Goal: Transaction & Acquisition: Purchase product/service

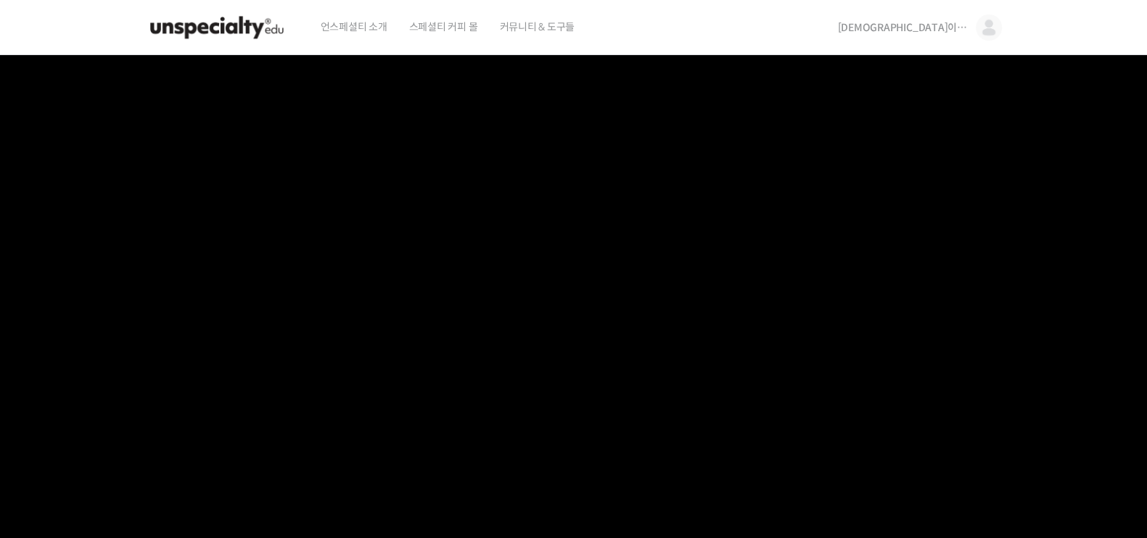
click at [208, 41] on img at bounding box center [217, 28] width 142 height 44
click at [228, 34] on img at bounding box center [217, 28] width 142 height 44
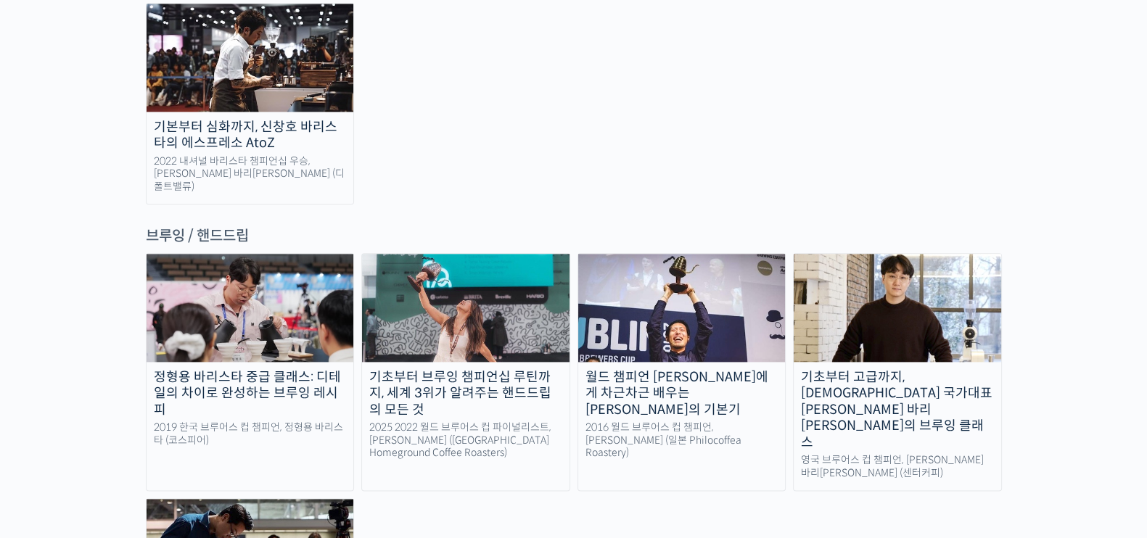
scroll to position [2356, 0]
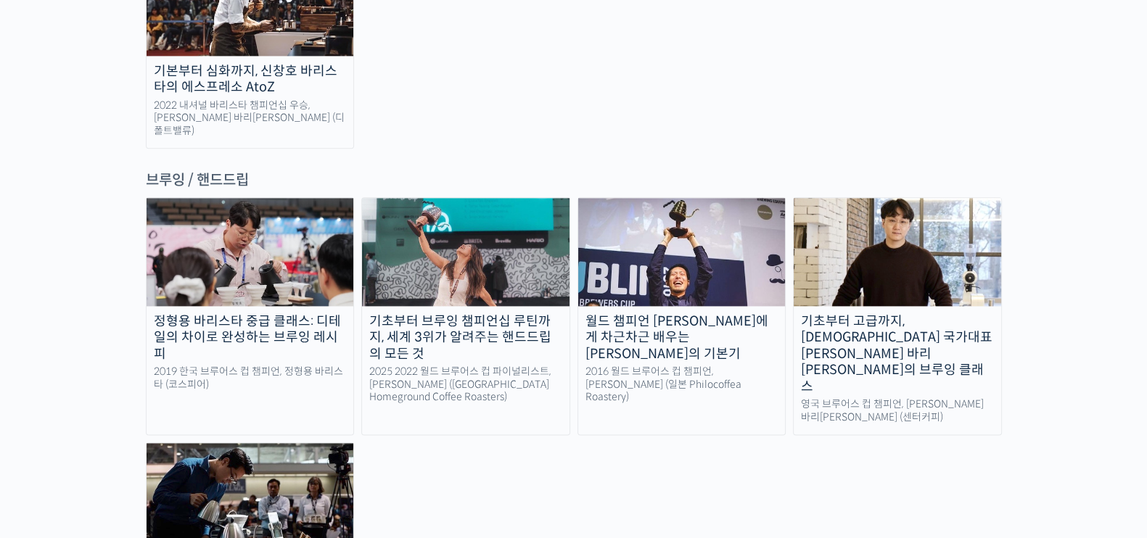
click at [383, 411] on div "정형용 바리스타 중급 클래스: 디테일의 차이로 완성하는 브루잉 레시피 2019 한국 브루어스 컵 챔피언, 정형용 바리스타 (코스피어) 기초부터…" at bounding box center [574, 414] width 856 height 434
click at [924, 313] on div "기초부터 고급까지, [DEMOGRAPHIC_DATA] 국가대표 [PERSON_NAME] 바리[PERSON_NAME]의 브루잉 클래스" at bounding box center [896, 354] width 207 height 82
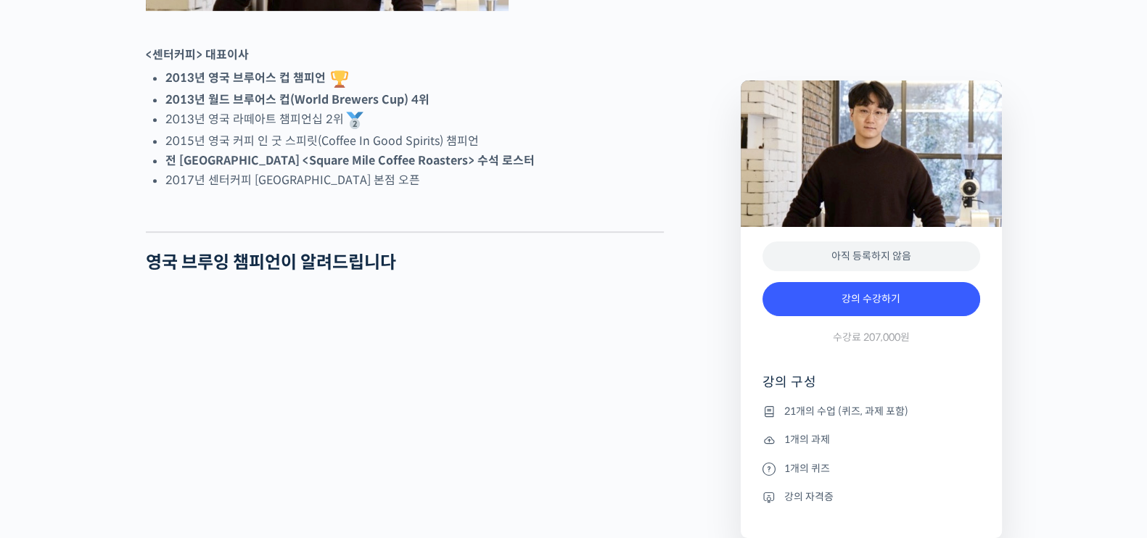
drag, startPoint x: 979, startPoint y: 278, endPoint x: 969, endPoint y: 275, distance: 10.6
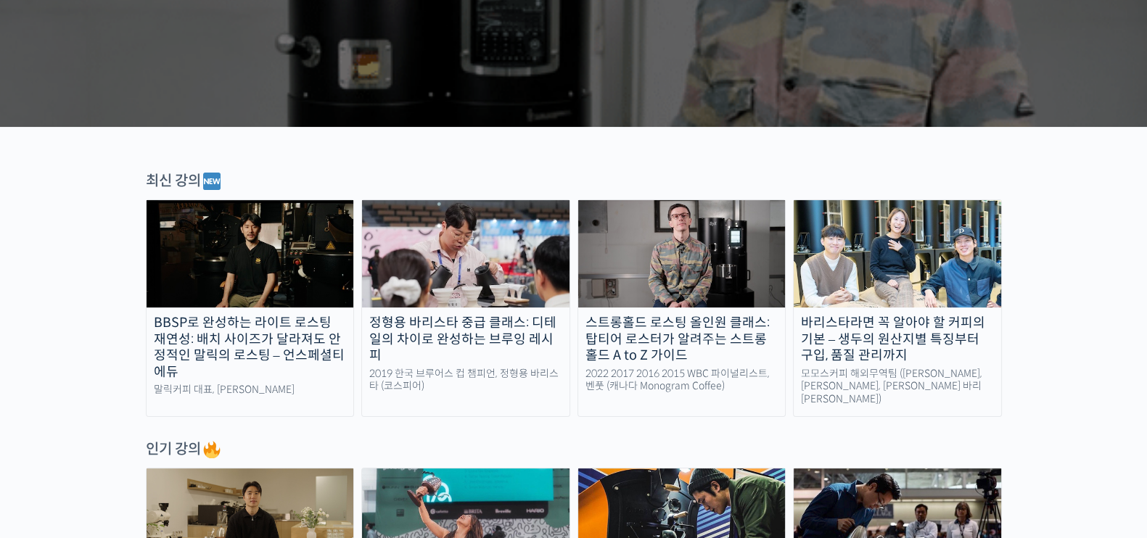
scroll to position [635, 0]
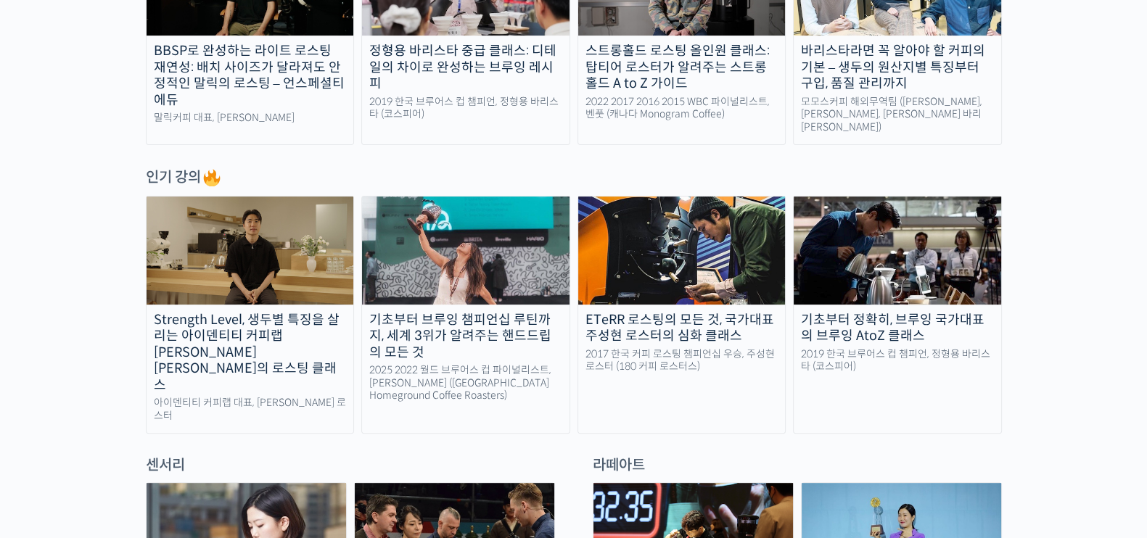
click at [984, 317] on div "기초부터 정확히, 브루잉 국가대표의 브루잉 AtoZ 클래스" at bounding box center [896, 328] width 207 height 33
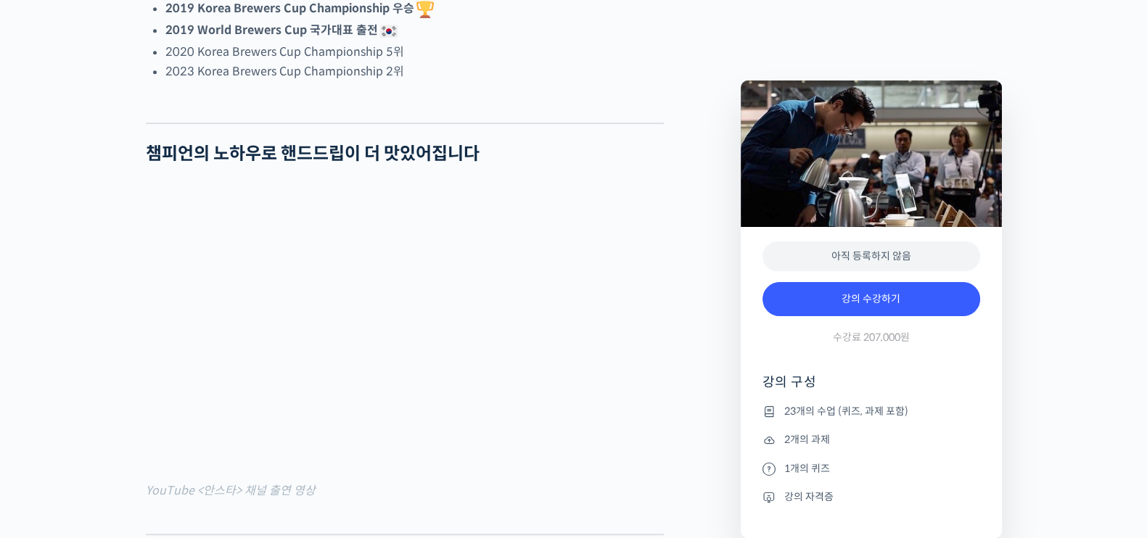
scroll to position [1268, 0]
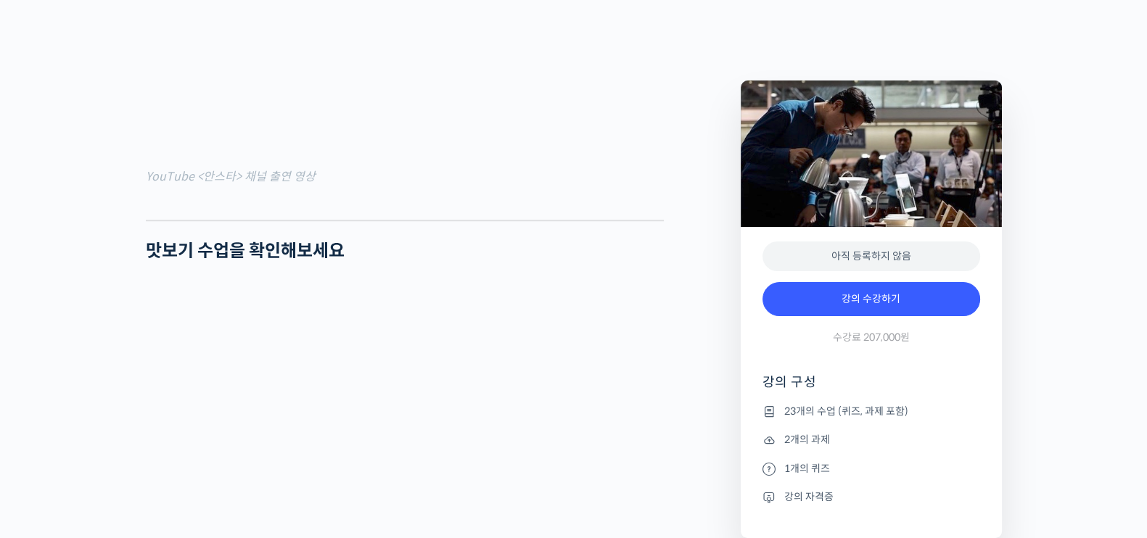
scroll to position [1450, 0]
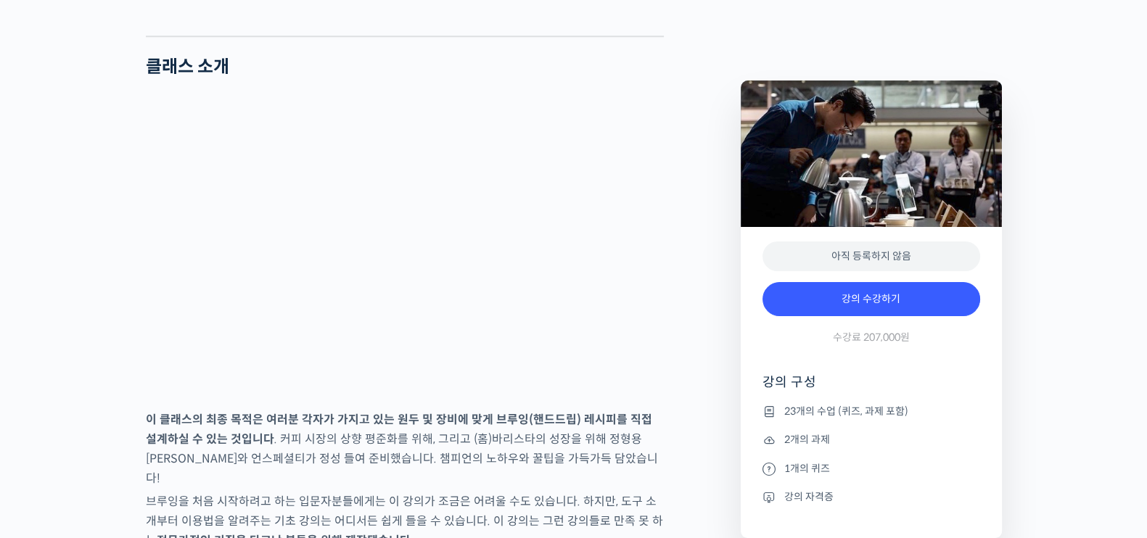
scroll to position [2085, 0]
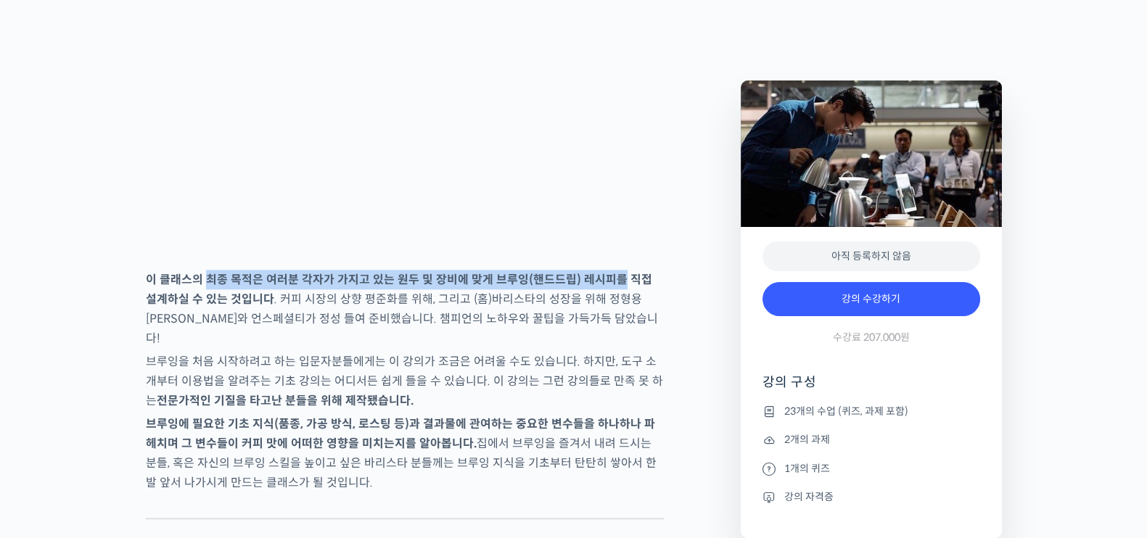
drag, startPoint x: 208, startPoint y: 330, endPoint x: 610, endPoint y: 331, distance: 401.8
click at [610, 307] on strong "이 클래스의 최종 목적은 여러분 각자가 가지고 있는 원두 및 장비에 맞게 브루잉(핸드드립) 레시피를 직접 설계하실 수 있는 것입니다" at bounding box center [399, 289] width 506 height 35
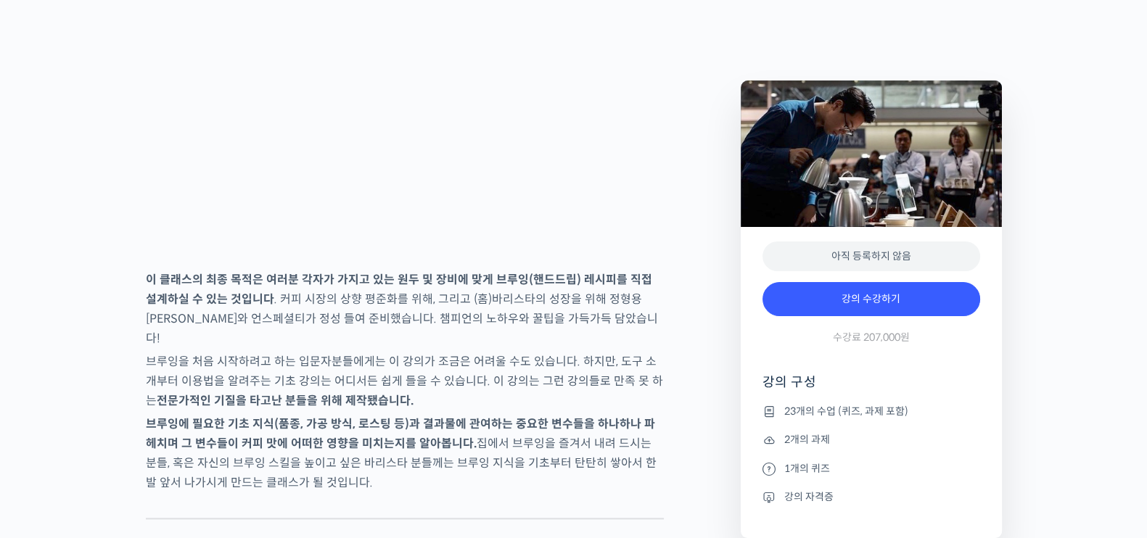
drag, startPoint x: 636, startPoint y: 368, endPoint x: 612, endPoint y: 371, distance: 24.1
click at [637, 348] on p "이 클래스의 최종 목적은 여러분 각자가 가지고 있는 원두 및 장비에 맞게 브루잉(핸드드립) 레시피를 직접 설계하실 수 있는 것입니다 . 커피 …" at bounding box center [405, 309] width 518 height 78
drag, startPoint x: 367, startPoint y: 357, endPoint x: 529, endPoint y: 351, distance: 162.6
click at [529, 348] on p "이 클래스의 최종 목적은 여러분 각자가 가지고 있는 원두 및 장비에 맞게 브루잉(핸드드립) 레시피를 직접 설계하실 수 있는 것입니다 . 커피 …" at bounding box center [405, 309] width 518 height 78
click at [519, 348] on p "이 클래스의 최종 목적은 여러분 각자가 가지고 있는 원두 및 장비에 맞게 브루잉(핸드드립) 레시피를 직접 설계하실 수 있는 것입니다 . 커피 …" at bounding box center [405, 309] width 518 height 78
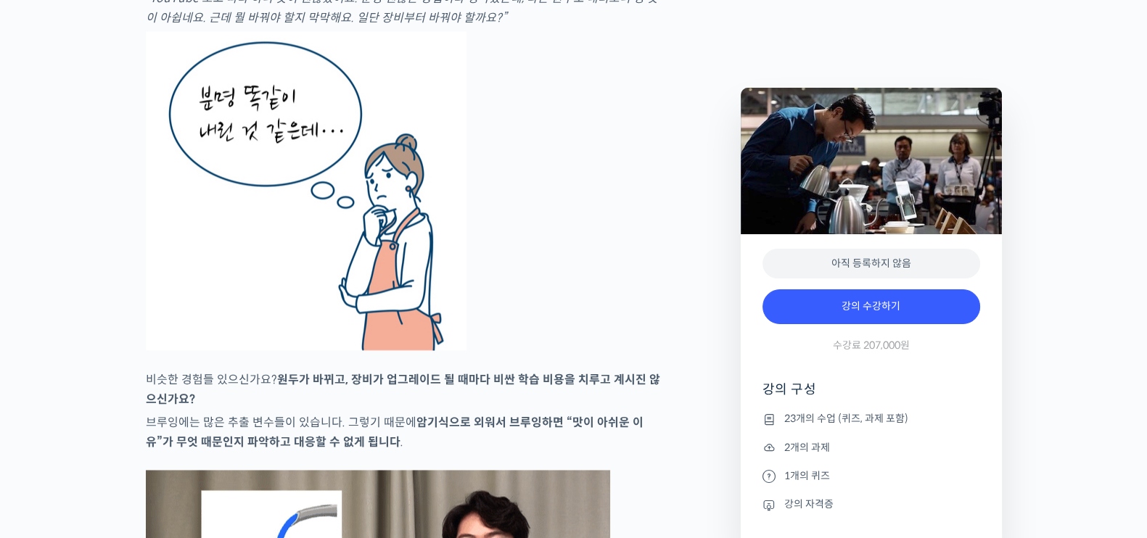
scroll to position [2266, 0]
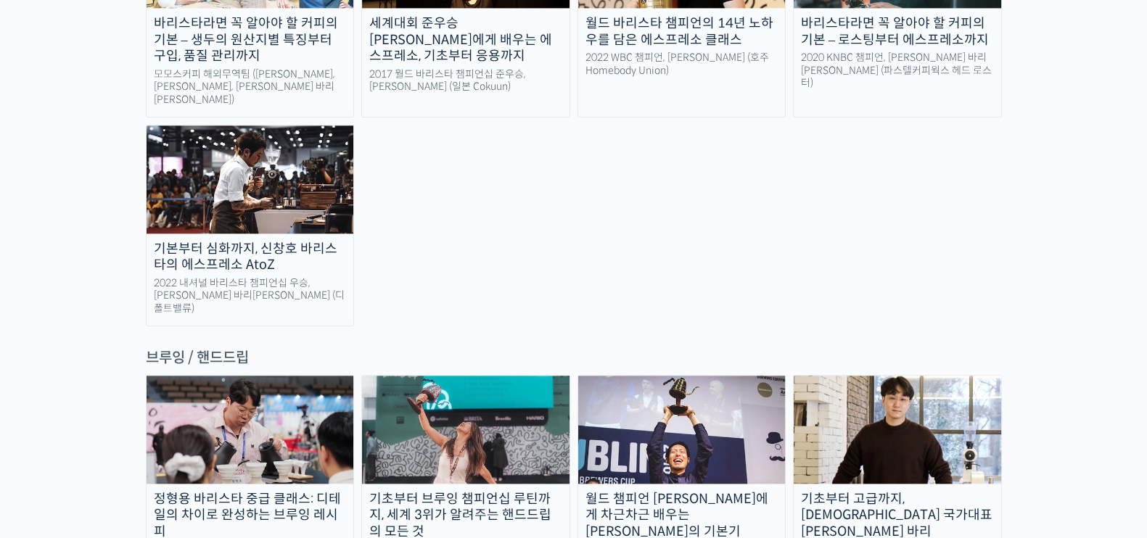
click at [973, 491] on div "기초부터 고급까지, [DEMOGRAPHIC_DATA] 국가대표 [PERSON_NAME] 바리[PERSON_NAME]의 브루잉 클래스" at bounding box center [896, 532] width 207 height 82
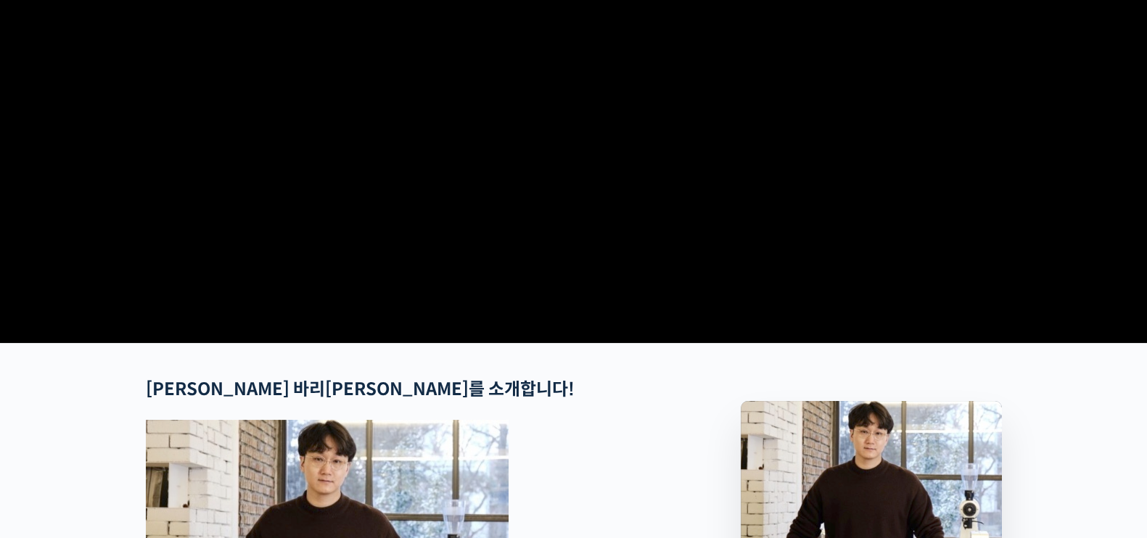
scroll to position [453, 0]
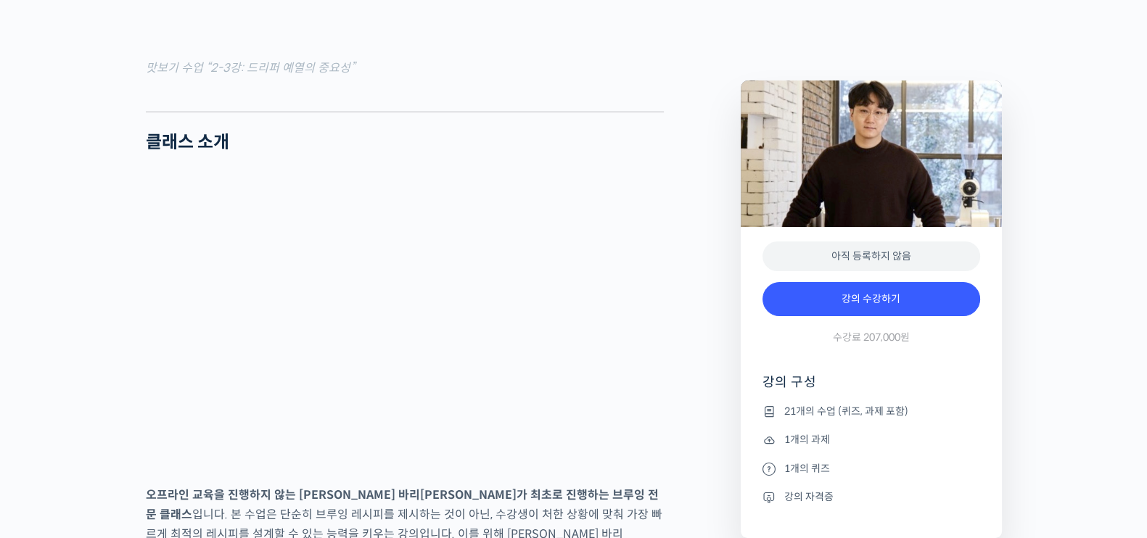
scroll to position [1904, 0]
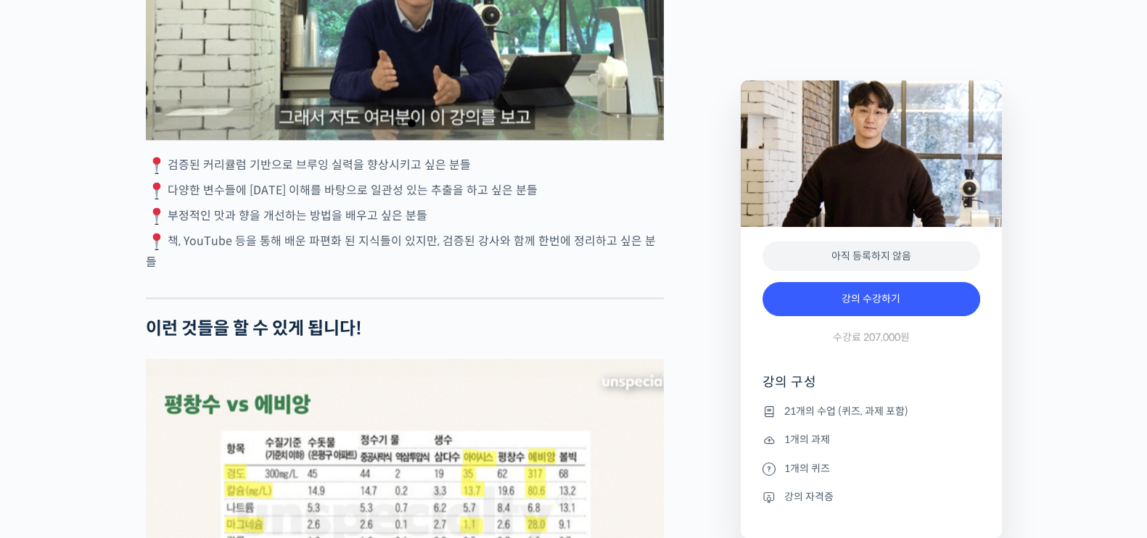
scroll to position [2719, 0]
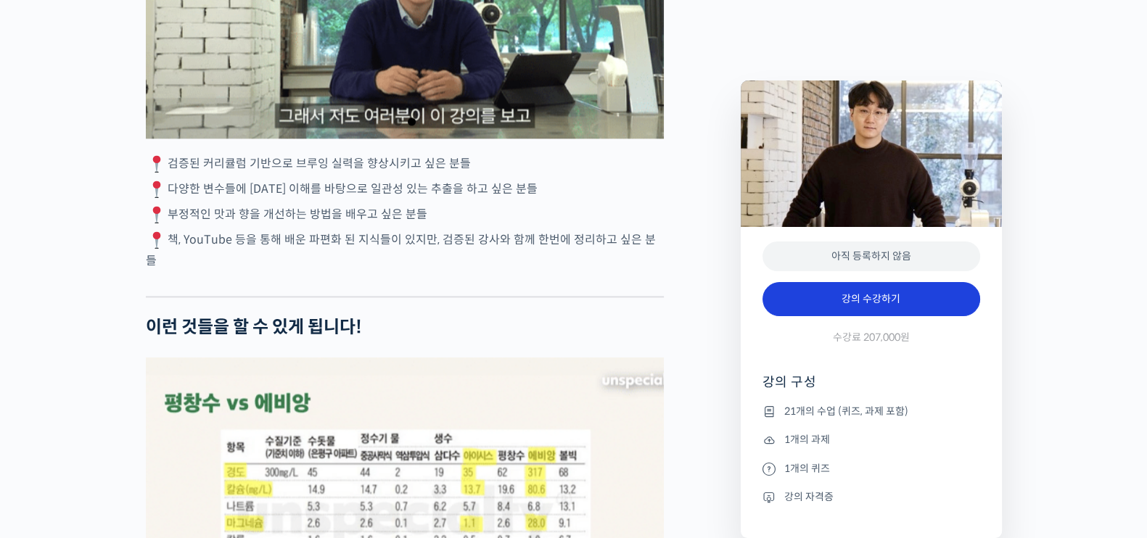
click at [938, 297] on link "강의 수강하기" at bounding box center [871, 299] width 218 height 35
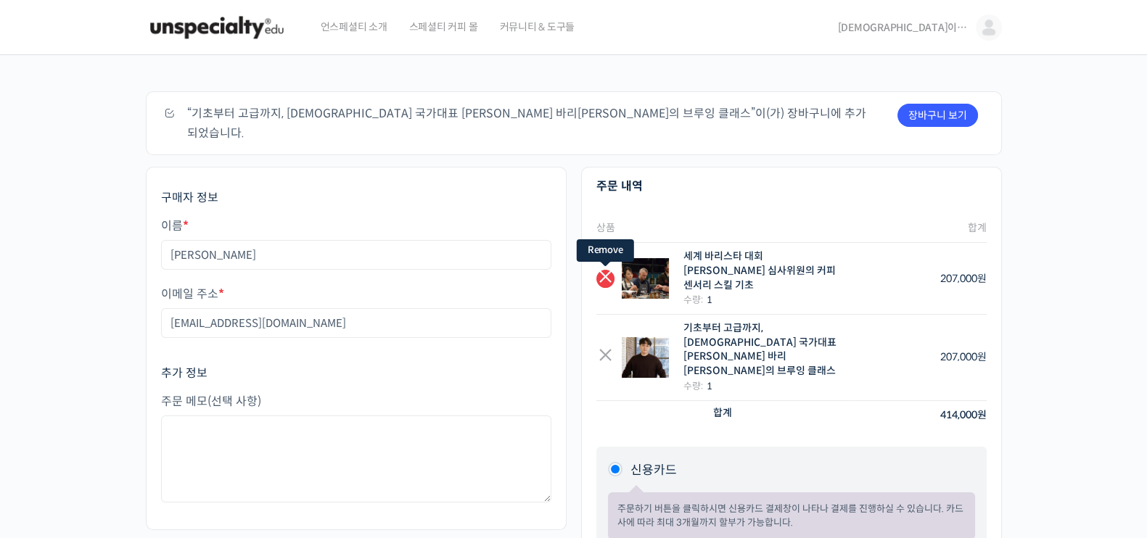
click at [606, 270] on link "×" at bounding box center [605, 279] width 18 height 18
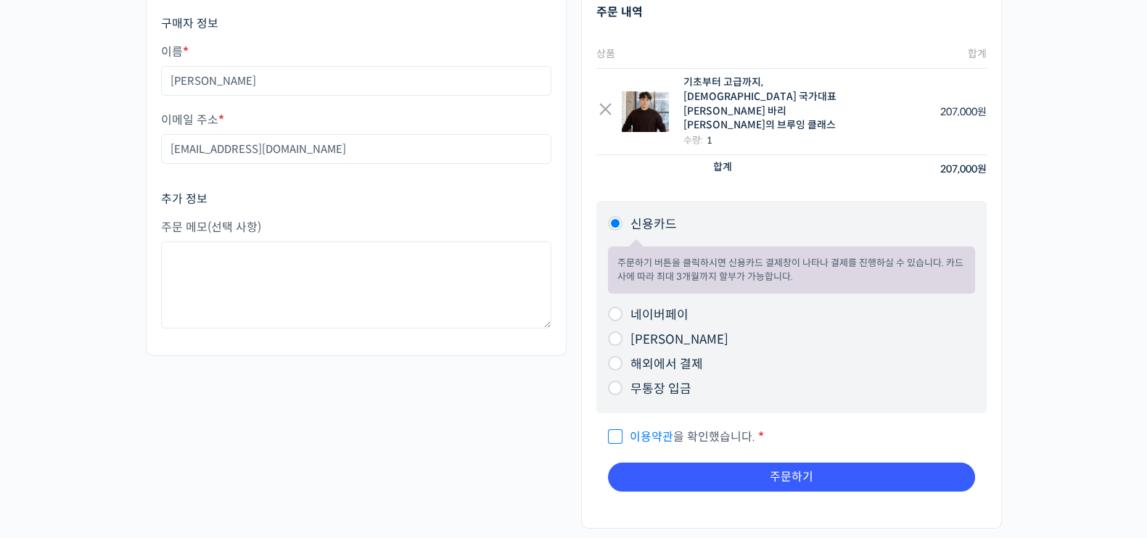
scroll to position [181, 0]
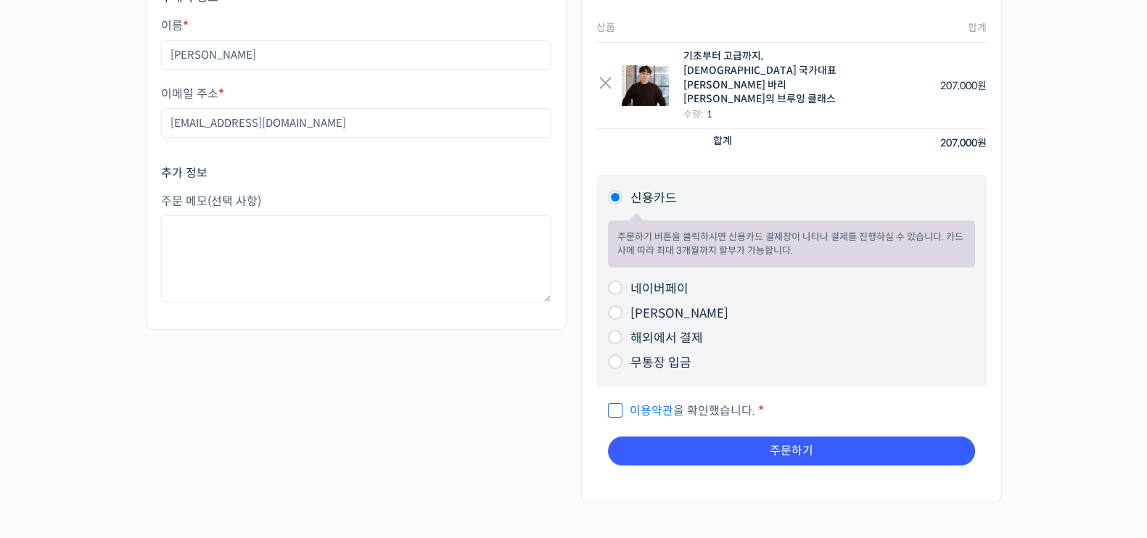
click at [615, 277] on li "네이버페이 주문하기 버튼을 클릭하시면 네이버페이 결제창이 나타나 결제를 진행하실 수 있습니다." at bounding box center [791, 289] width 367 height 25
click at [616, 281] on input "네이버페이" at bounding box center [615, 288] width 15 height 15
radio input "true"
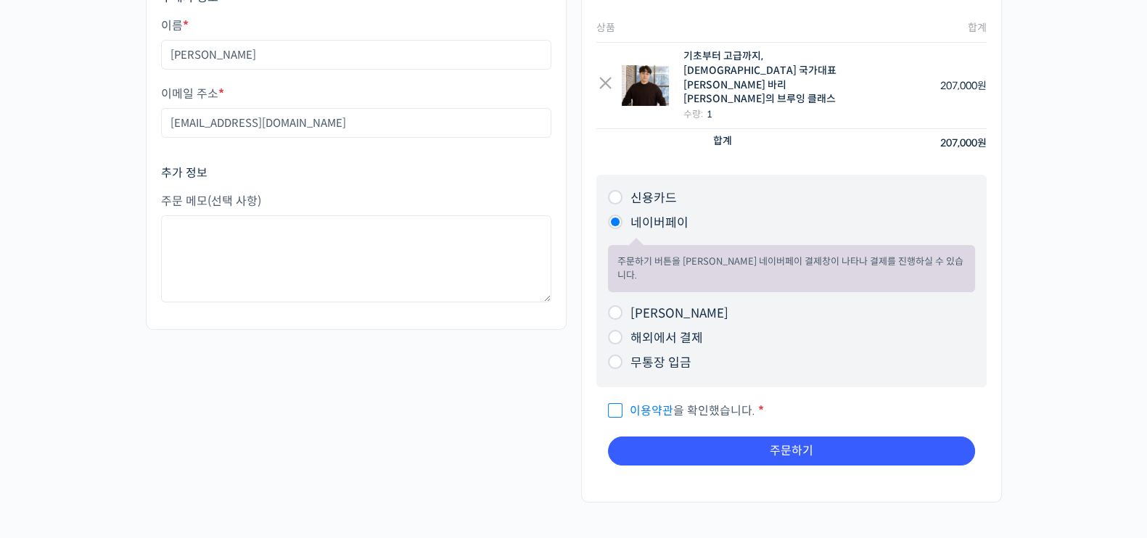
drag, startPoint x: 618, startPoint y: 366, endPoint x: 674, endPoint y: 370, distance: 56.0
click at [619, 403] on span "이용약관 을 확인했습니다." at bounding box center [681, 410] width 147 height 15
click at [617, 400] on input "이용약관 을 확인했습니다. *" at bounding box center [612, 404] width 9 height 9
checkbox input "true"
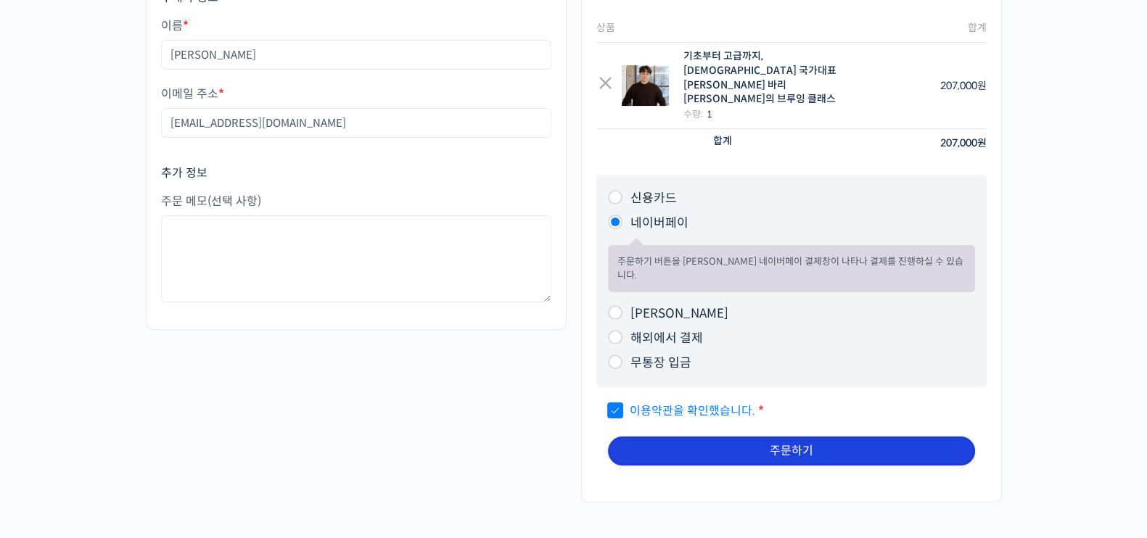
click at [714, 437] on button "주문하기" at bounding box center [791, 451] width 367 height 29
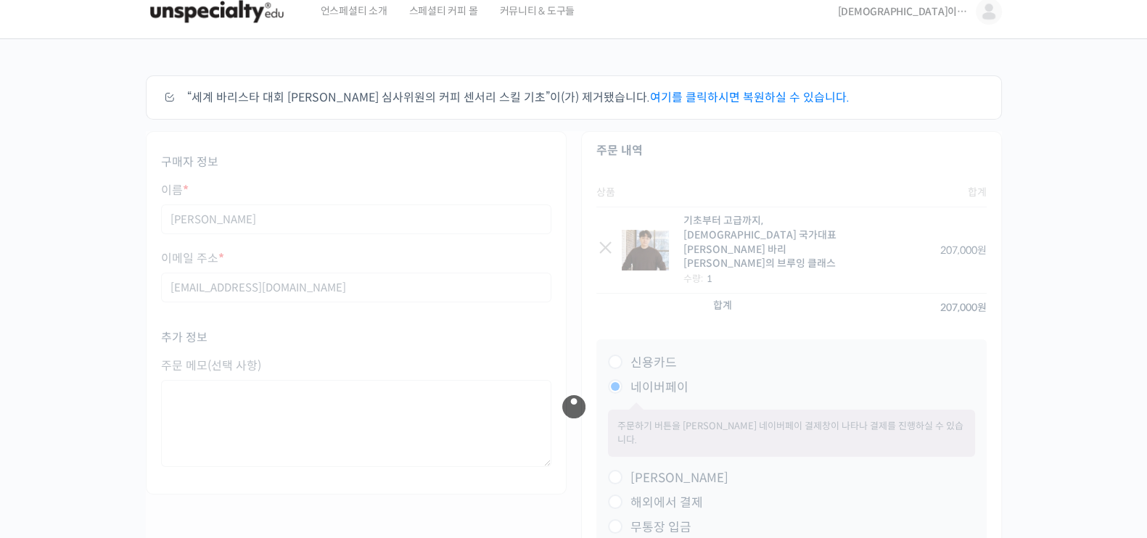
scroll to position [0, 0]
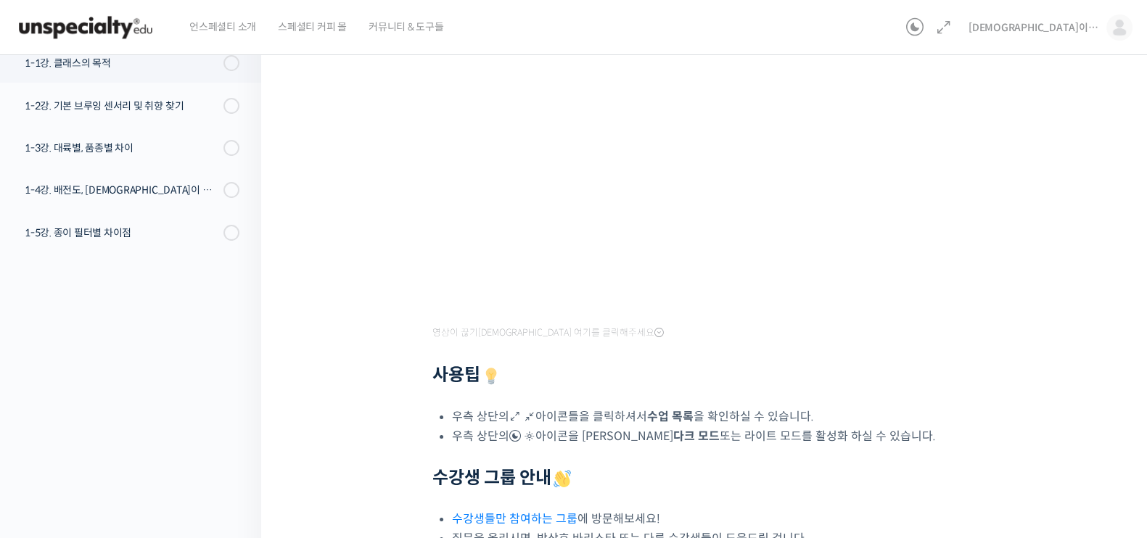
scroll to position [451, 0]
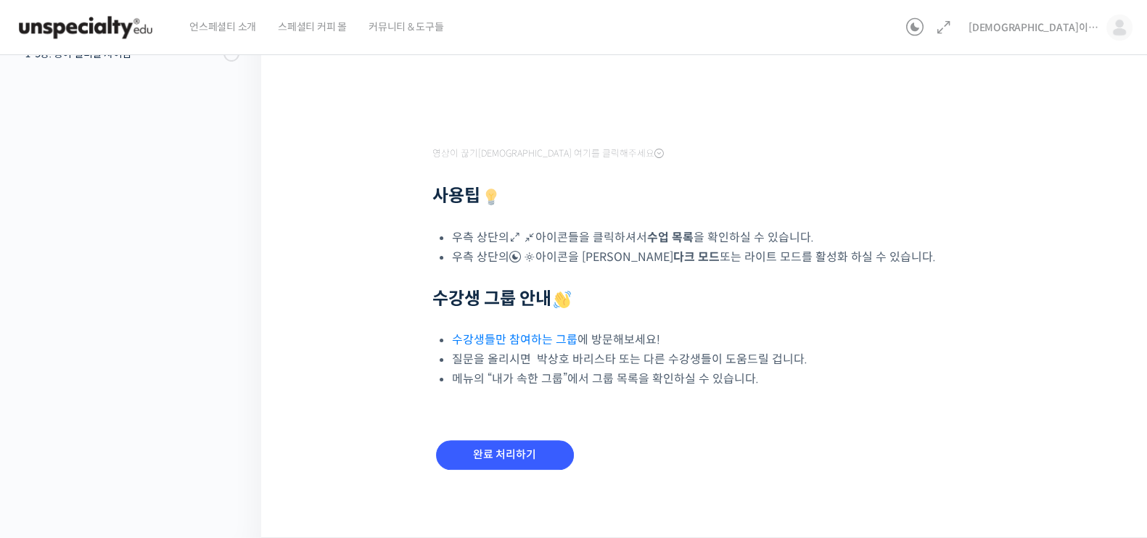
click at [541, 339] on link "수강생들만 참여하는 그룹" at bounding box center [514, 339] width 125 height 15
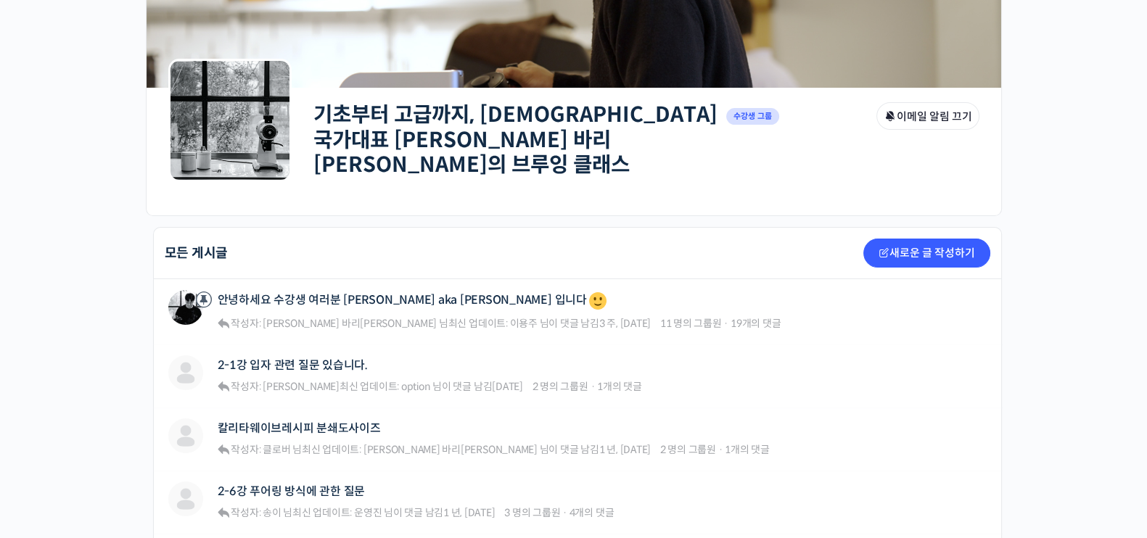
scroll to position [181, 0]
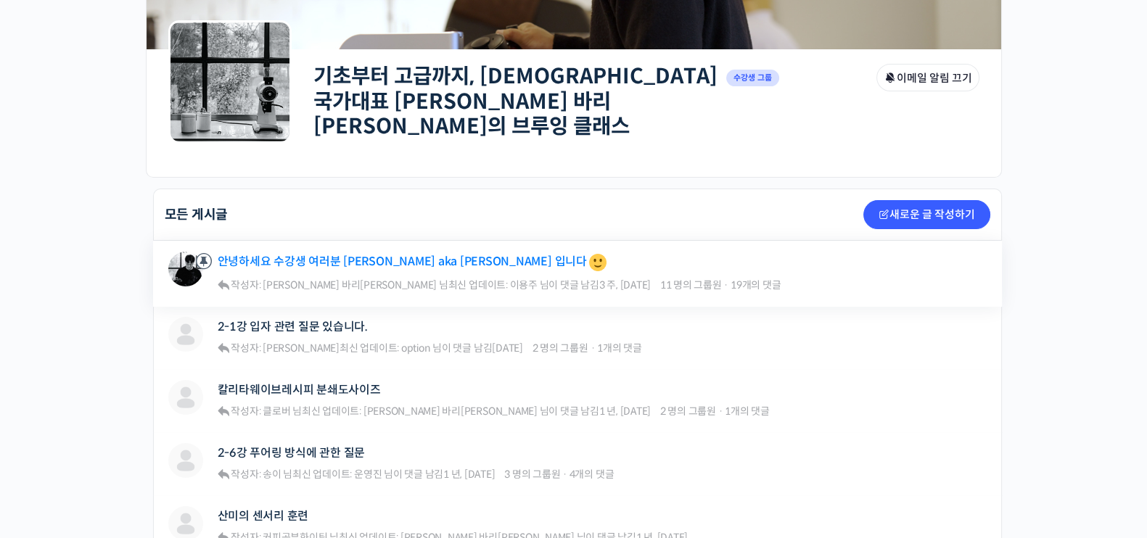
click at [399, 261] on link "안녕하세요 수강생 여러분 [PERSON_NAME] aka [PERSON_NAME] 입니다" at bounding box center [413, 263] width 391 height 22
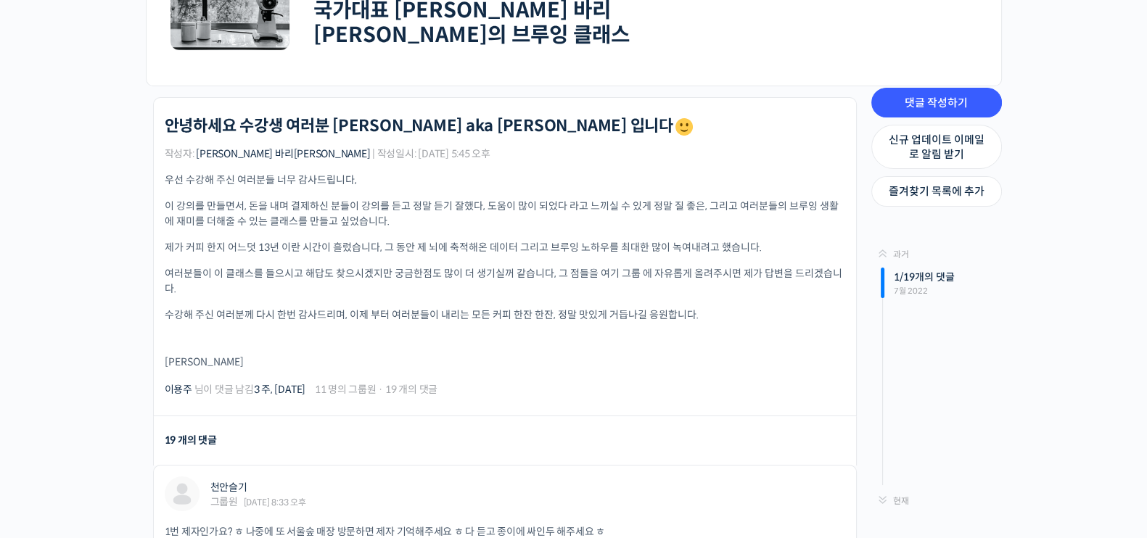
scroll to position [362, 0]
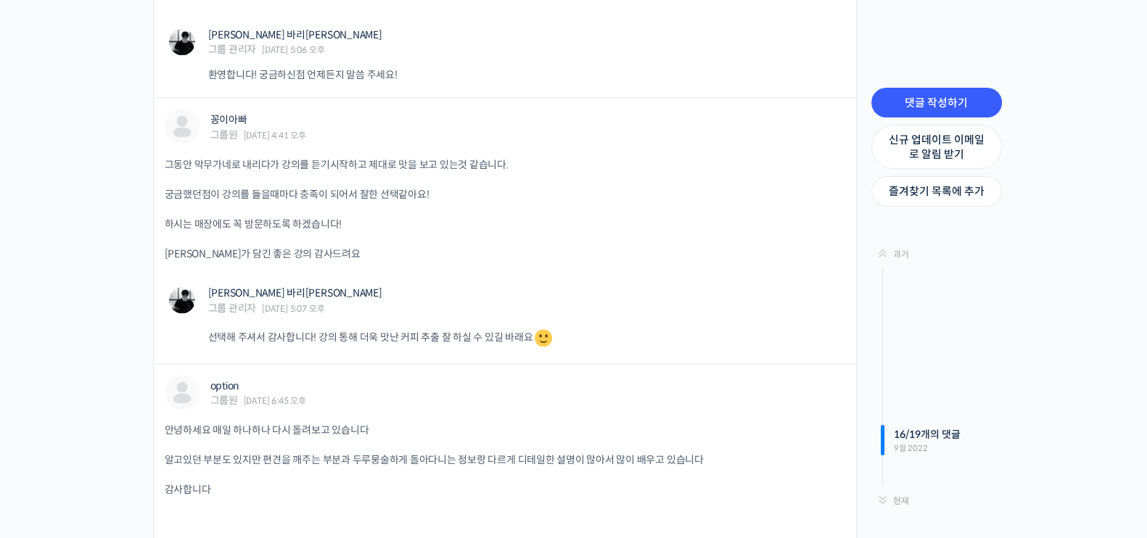
scroll to position [2370, 0]
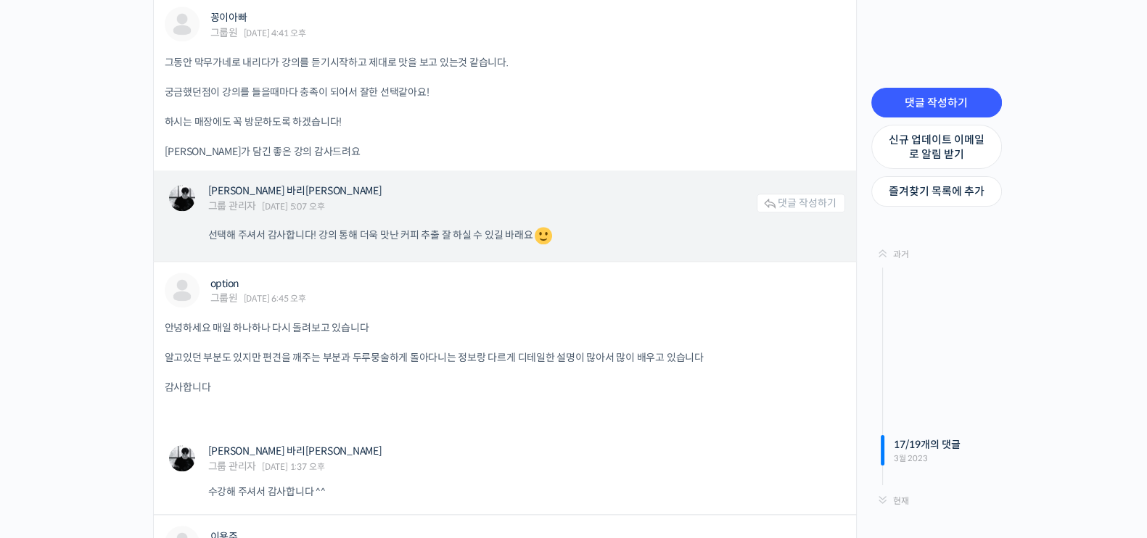
scroll to position [2008, 0]
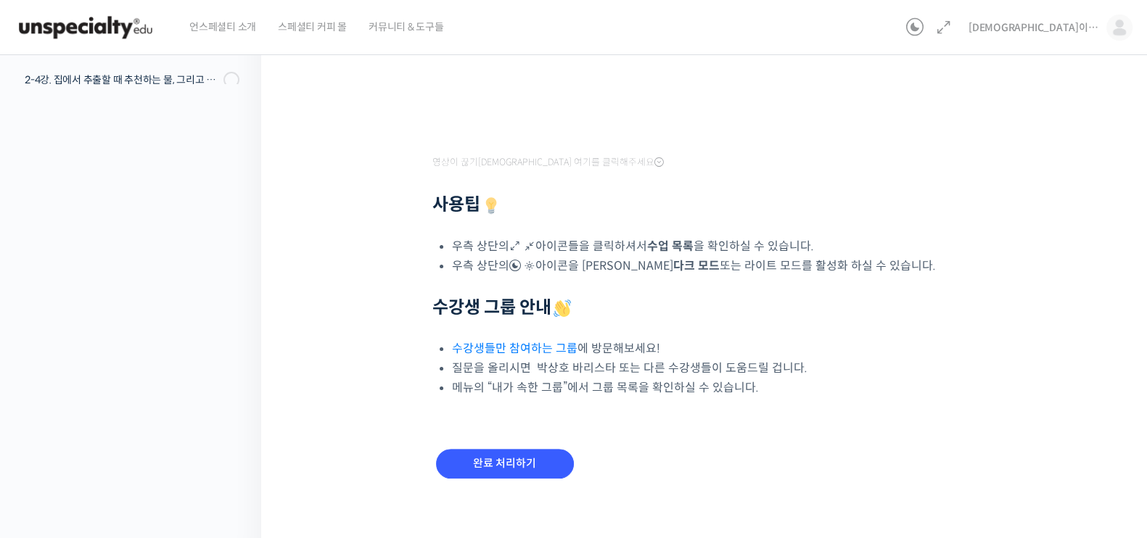
scroll to position [451, 0]
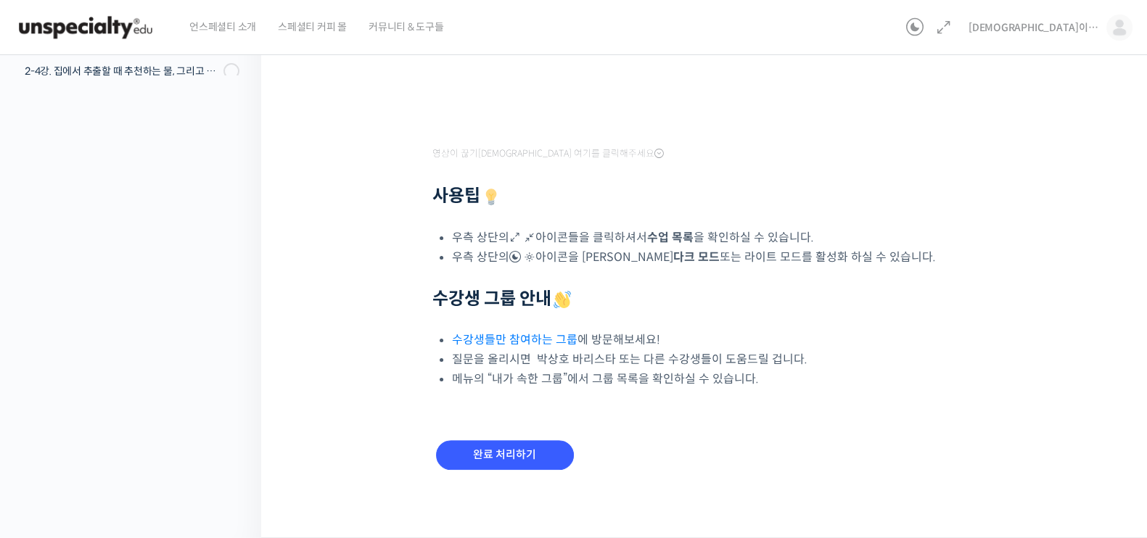
click at [504, 346] on link "수강생들만 참여하는 그룹" at bounding box center [514, 339] width 125 height 15
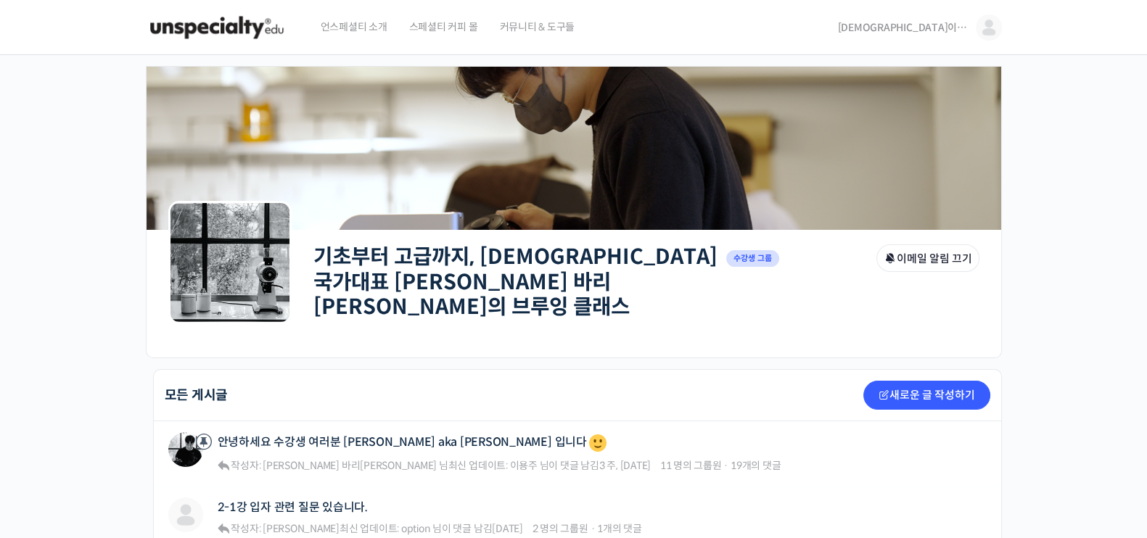
scroll to position [362, 0]
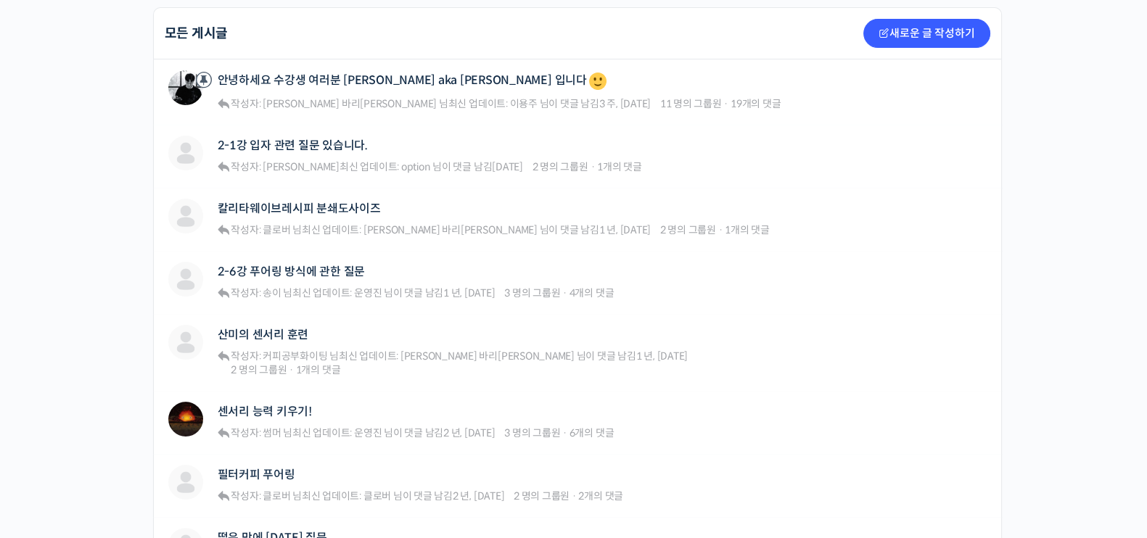
click at [92, 328] on div "기초부터 고급까지, [DEMOGRAPHIC_DATA] 국가대표 [PERSON_NAME] 바리[PERSON_NAME]의 브루잉 클래스 Priva…" at bounding box center [573, 417] width 1147 height 1448
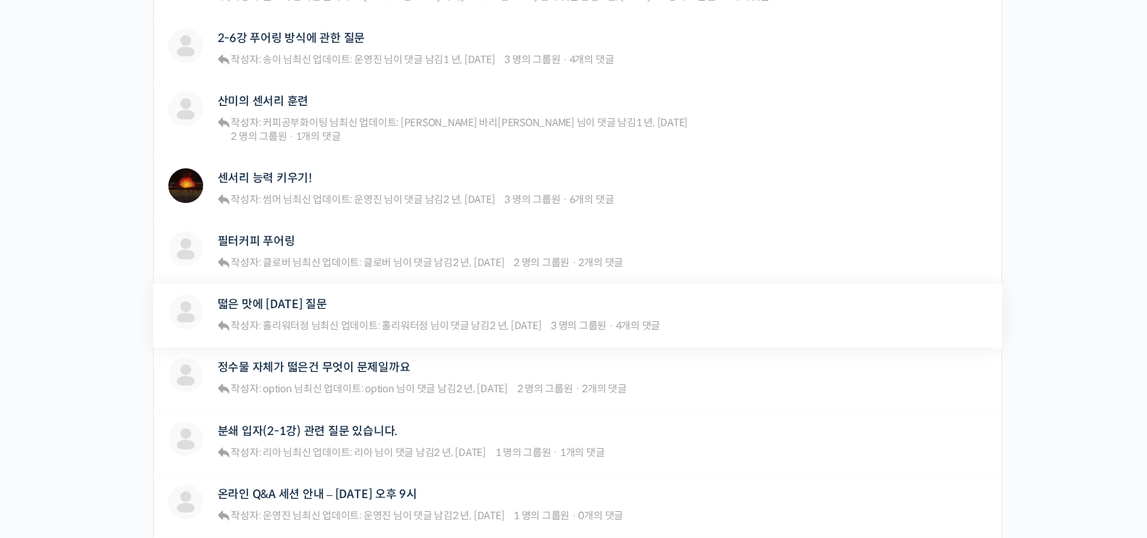
scroll to position [634, 0]
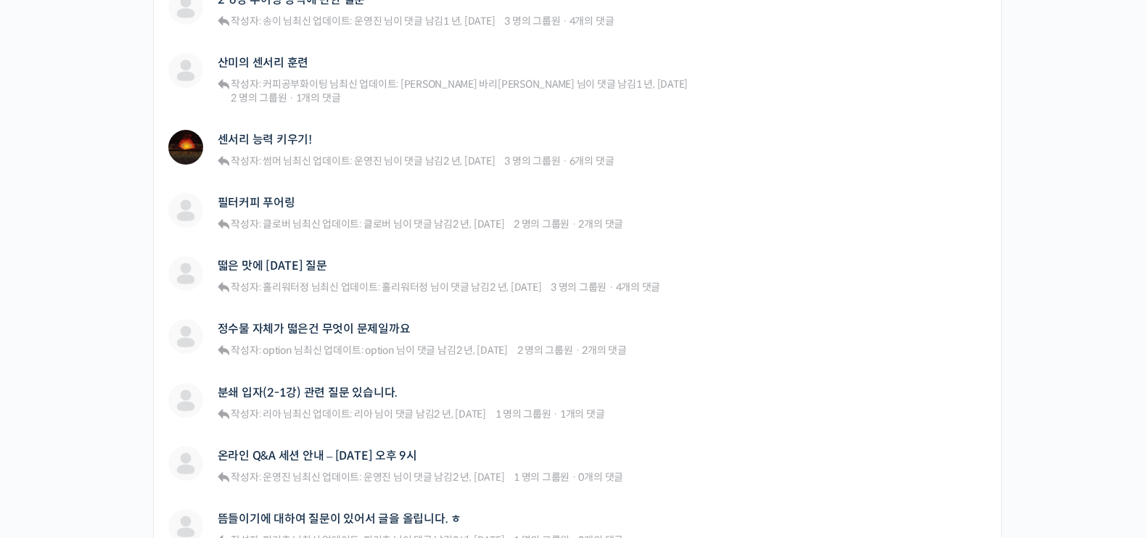
click at [1044, 364] on div "기초부터 고급까지, [DEMOGRAPHIC_DATA] 국가대표 [PERSON_NAME] 바리[PERSON_NAME]의 브루잉 클래스 Priva…" at bounding box center [573, 145] width 1147 height 1448
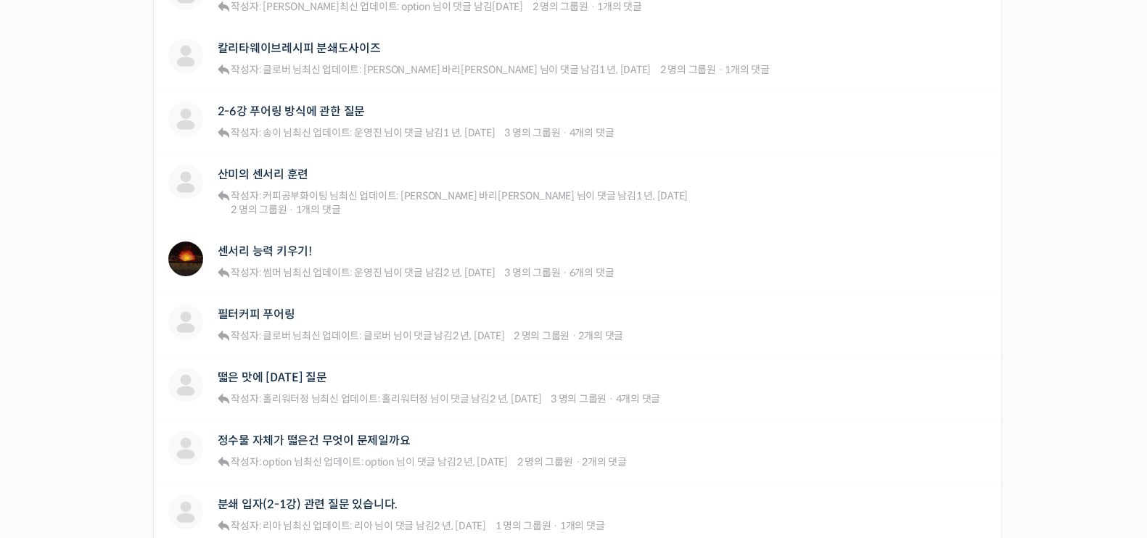
scroll to position [0, 0]
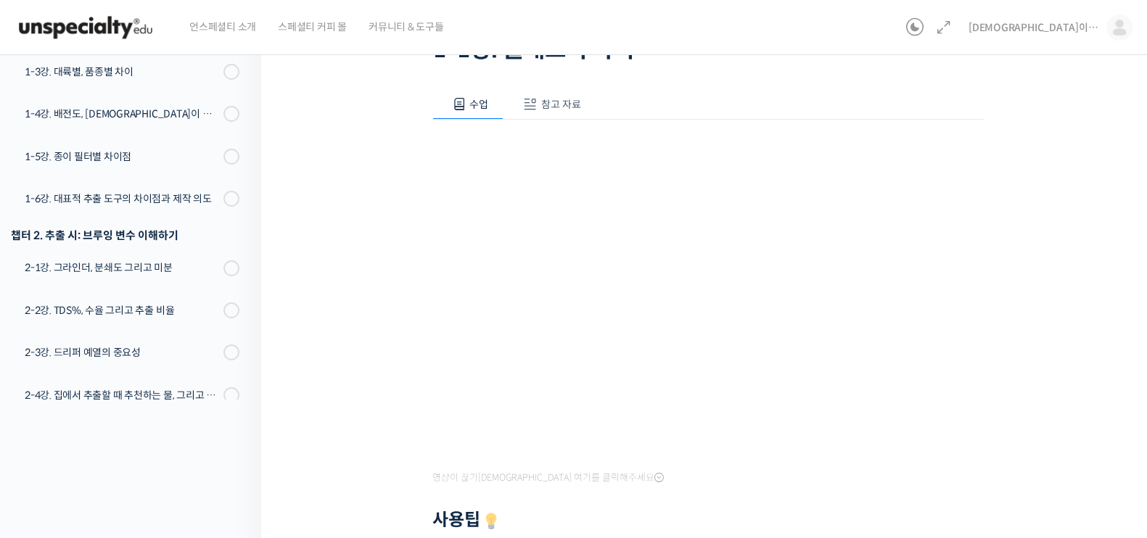
drag, startPoint x: 315, startPoint y: 245, endPoint x: 335, endPoint y: 245, distance: 20.3
click at [315, 245] on div "기초부터 고급까지, 영국 국가대표 박상호 바리스타의 브루잉 클래스 1-1강. 클래스의 목적 진행 중 수업 1 / 21 진행 중 1-1강. 클래…" at bounding box center [707, 390] width 893 height 946
drag, startPoint x: 1042, startPoint y: 268, endPoint x: 1008, endPoint y: 272, distance: 34.4
click at [1042, 268] on div "기초부터 고급까지, 영국 국가대표 박상호 바리스타의 브루잉 클래스 1-1강. 클래스의 목적 진행 중 수업 1 / 21 진행 중 1-1강. 클래…" at bounding box center [708, 385] width 748 height 894
drag, startPoint x: 342, startPoint y: 290, endPoint x: 356, endPoint y: 303, distance: 19.0
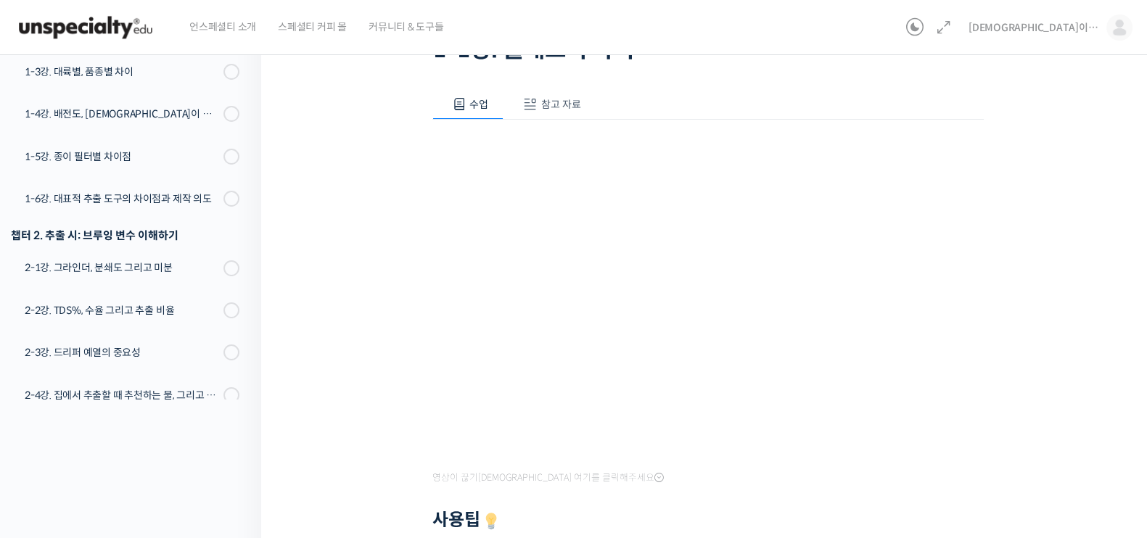
click at [342, 290] on div "기초부터 고급까지, 영국 국가대표 박상호 바리스타의 브루잉 클래스 1-1강. 클래스의 목적 진행 중 수업 1 / 21 진행 중 1-1강. 클래…" at bounding box center [708, 385] width 748 height 894
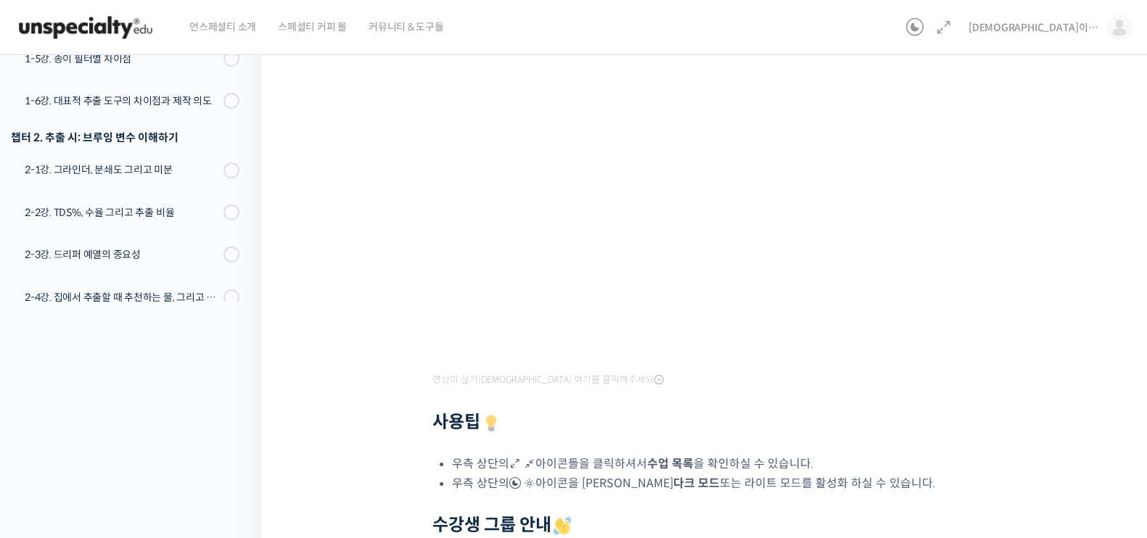
scroll to position [218, 0]
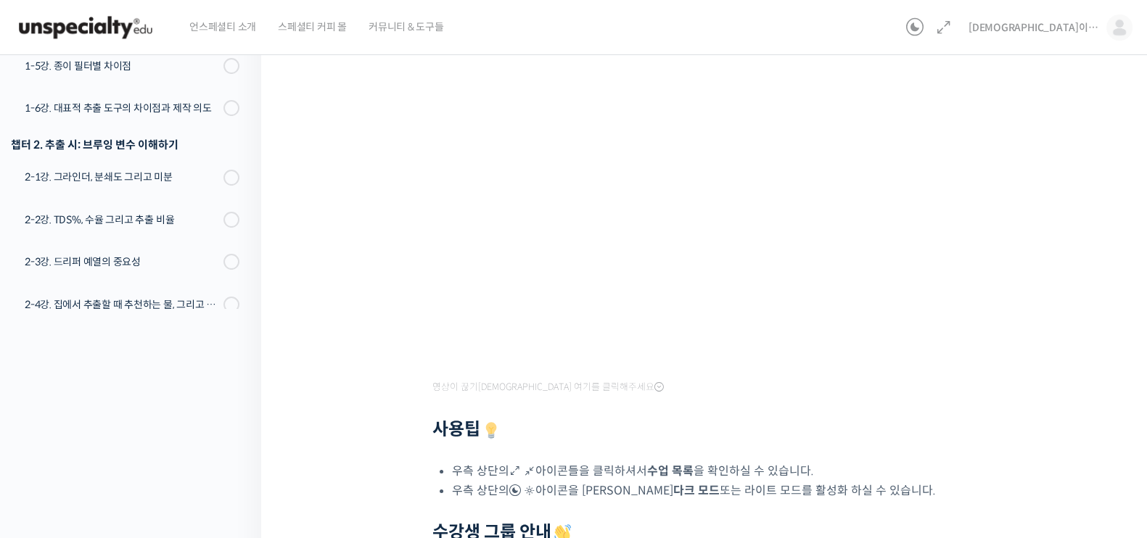
drag, startPoint x: 1095, startPoint y: 273, endPoint x: 965, endPoint y: 310, distance: 135.7
click at [1095, 273] on div "기초부터 고급까지, 영국 국가대표 박상호 바리스타의 브루잉 클래스 1-1강. 클래스의 목적 진행 중 수업 1 / 21 진행 중 1-1강. 클래…" at bounding box center [707, 299] width 893 height 946
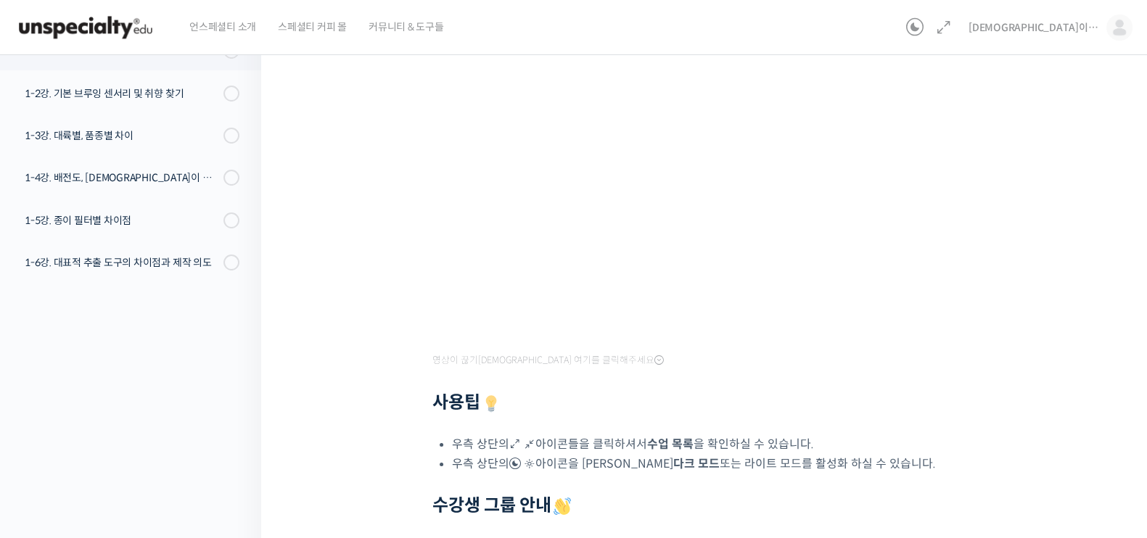
scroll to position [451, 0]
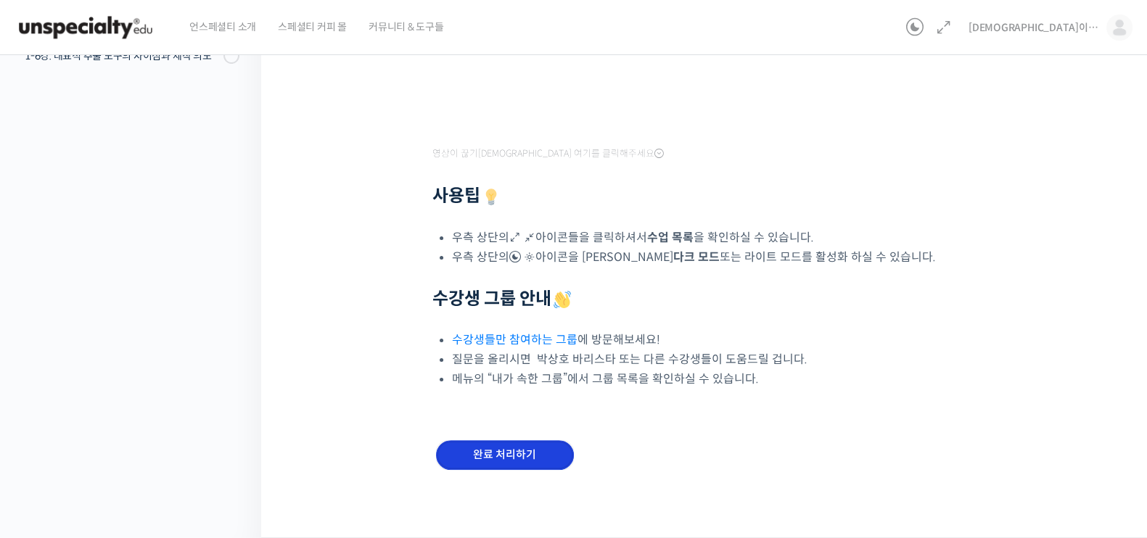
click at [484, 451] on input "완료 처리하기" at bounding box center [505, 455] width 138 height 30
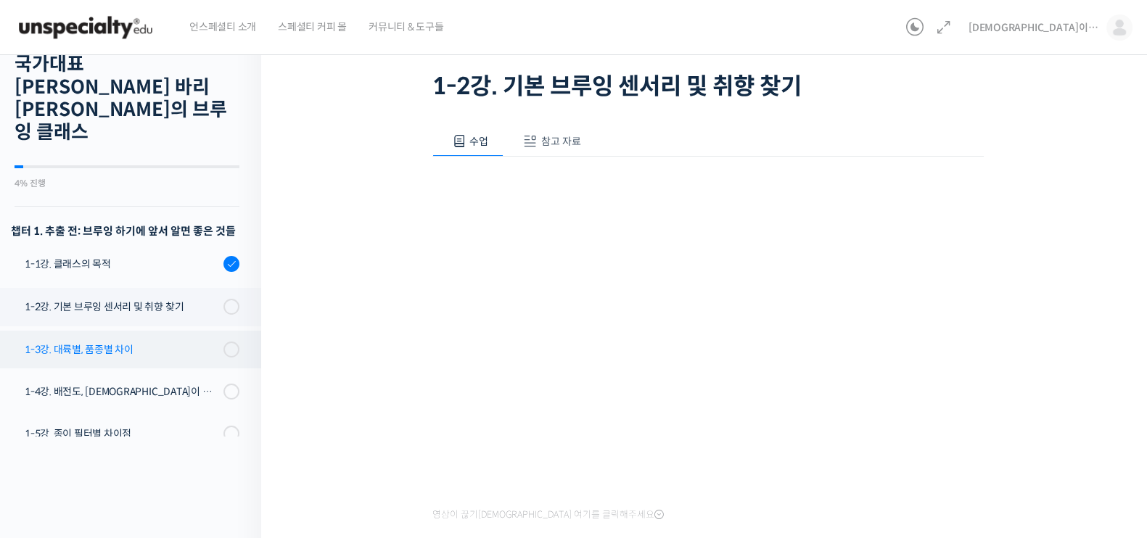
click at [131, 331] on link "1-3강. 대륙별, 품종별 차이" at bounding box center [127, 350] width 268 height 38
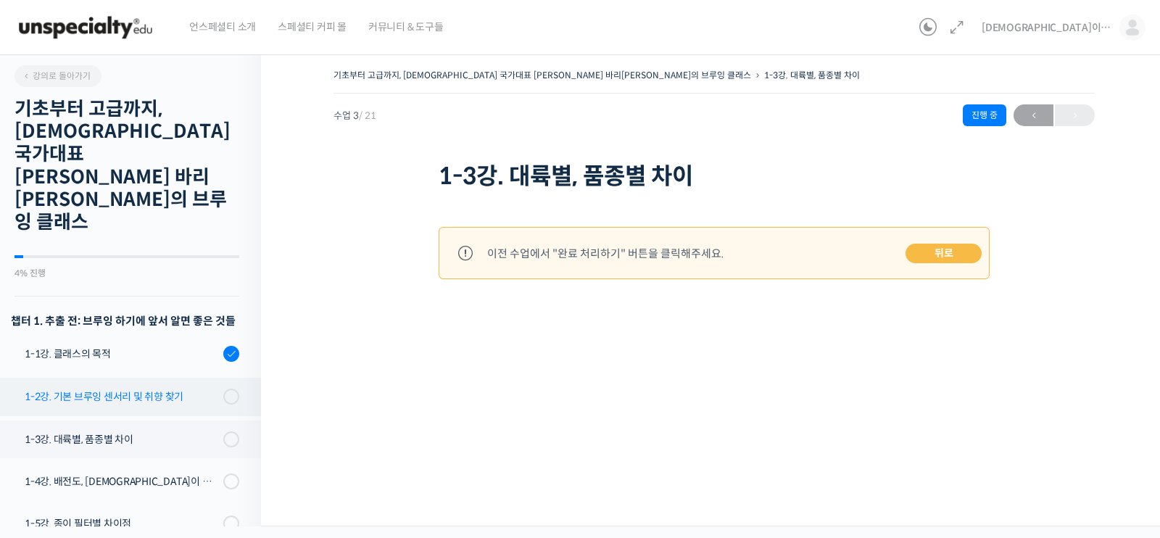
click at [152, 378] on link "1-2강. 기본 브루잉 센서리 및 취향 찾기" at bounding box center [127, 397] width 268 height 38
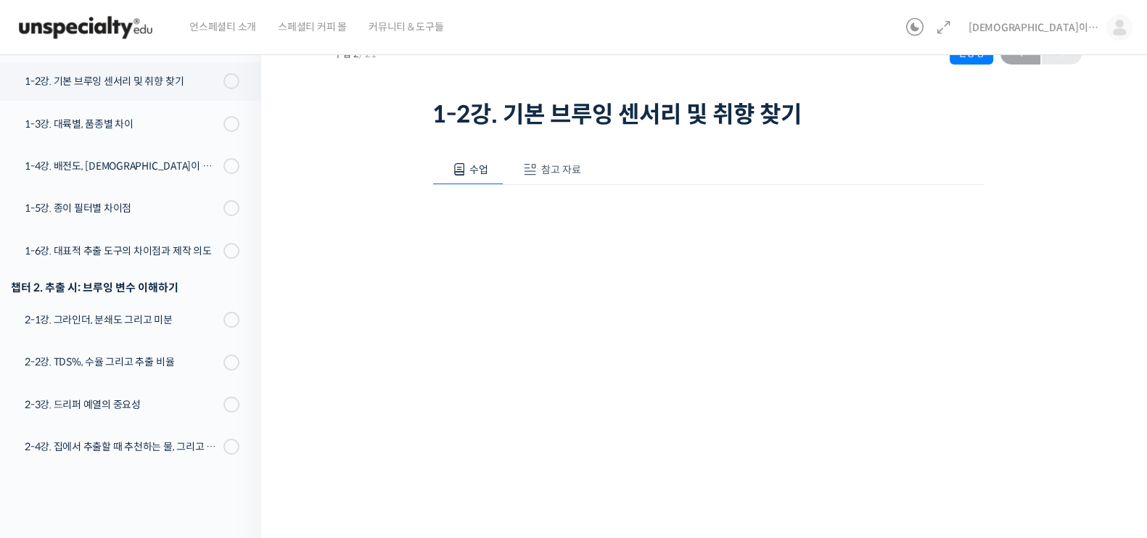
scroll to position [90, 0]
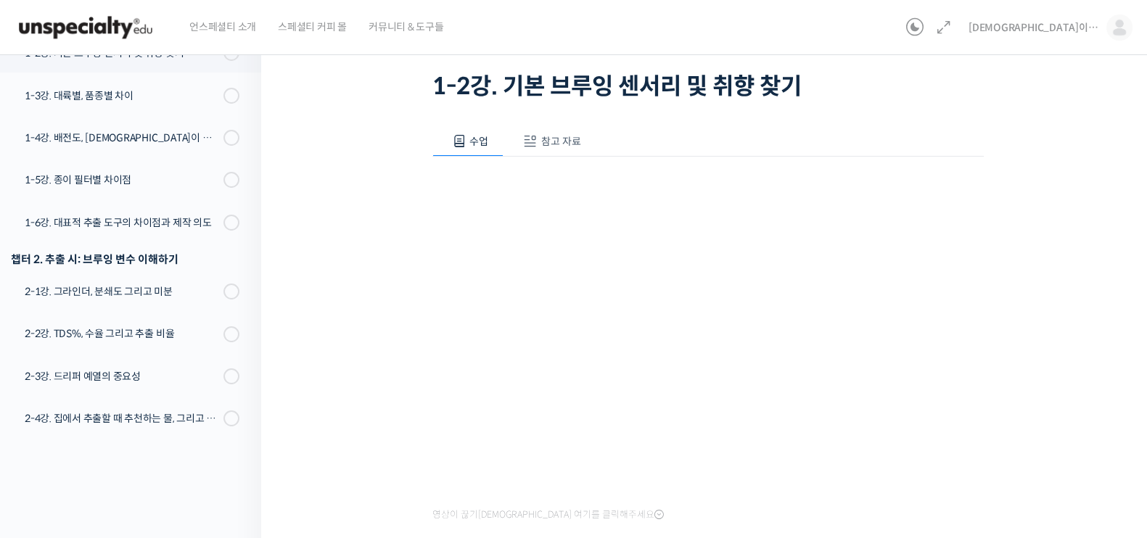
click at [537, 137] on button "참고 자료" at bounding box center [549, 141] width 93 height 30
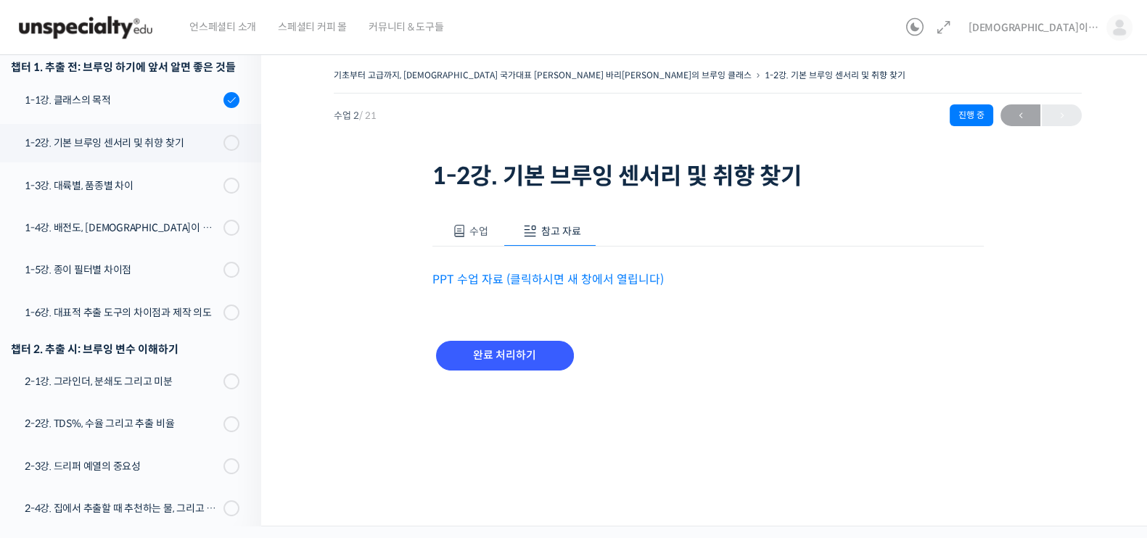
scroll to position [0, 0]
click at [468, 229] on span at bounding box center [465, 231] width 15 height 15
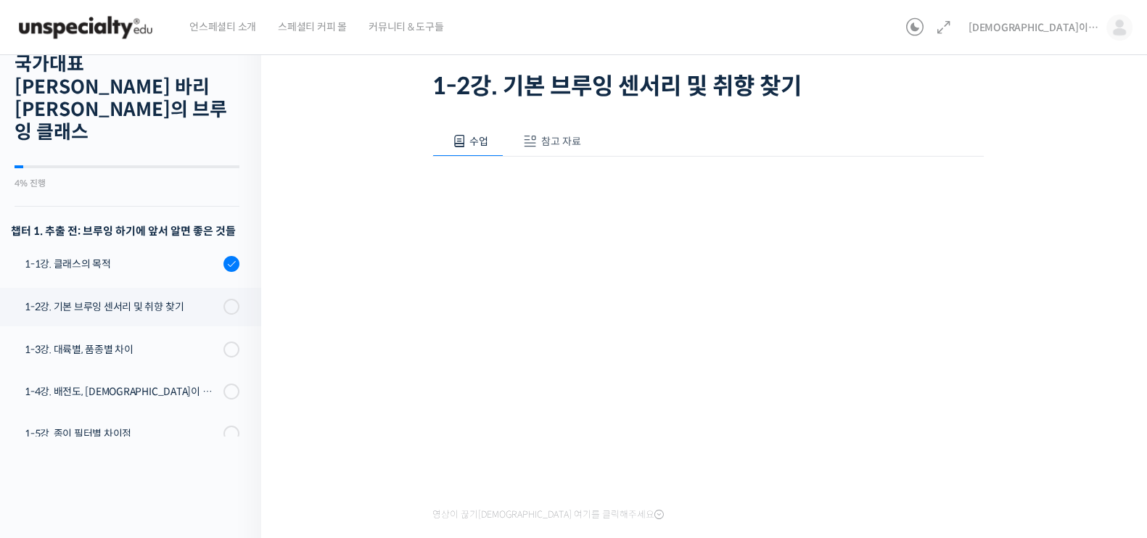
click at [312, 215] on div "기초부터 고급까지, [DEMOGRAPHIC_DATA] 국가대표 [PERSON_NAME] 바리[PERSON_NAME]의 브루잉 클래스 1-2강.…" at bounding box center [707, 427] width 893 height 946
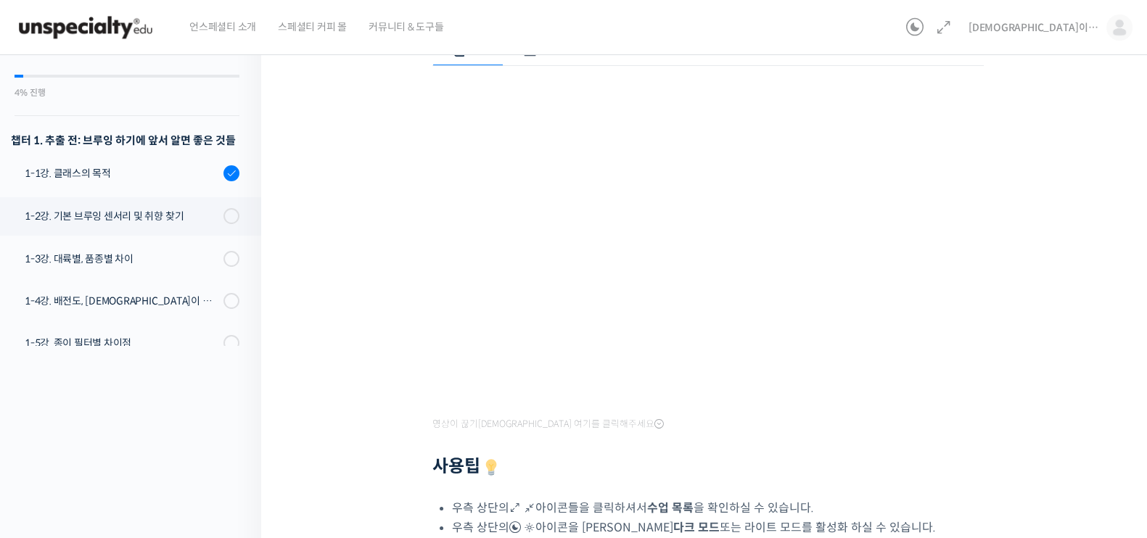
scroll to position [272, 0]
